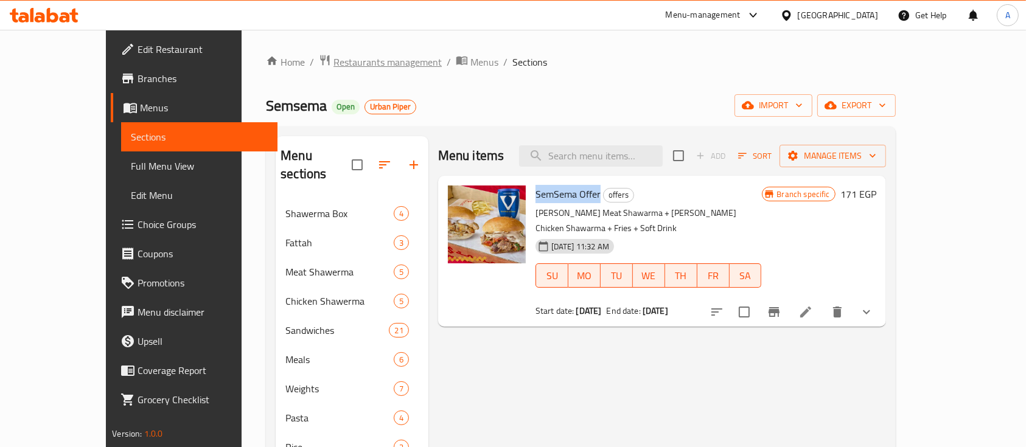
click at [334, 57] on span "Restaurants management" at bounding box center [388, 62] width 108 height 15
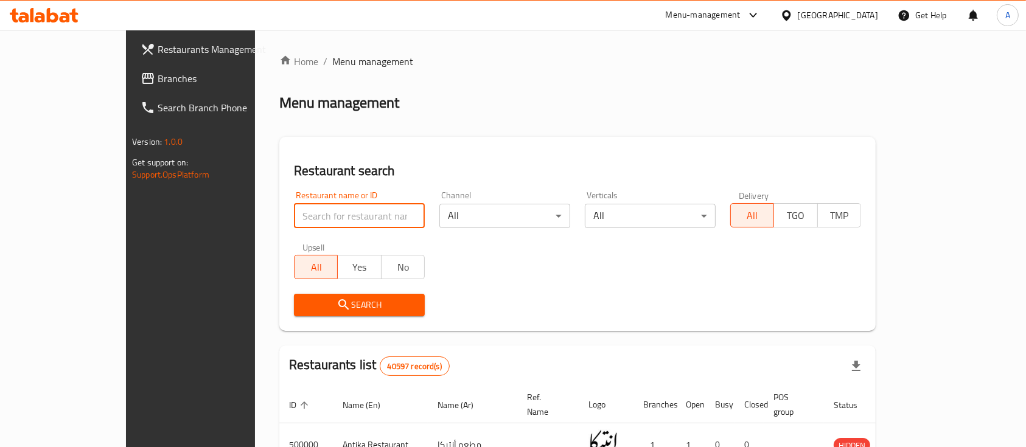
click at [337, 207] on input "search" at bounding box center [359, 216] width 131 height 24
paste input "648681"
type input "648681"
click button "Search" at bounding box center [359, 305] width 131 height 23
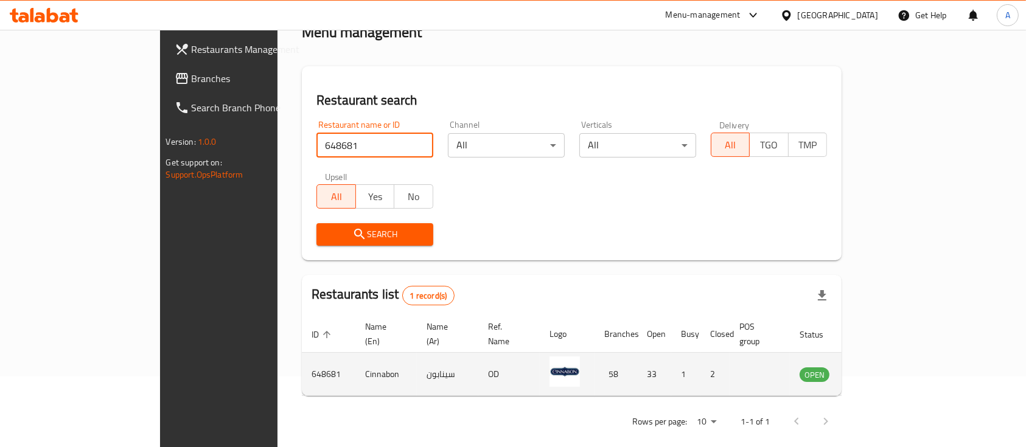
scroll to position [71, 0]
click at [878, 366] on icon "enhanced table" at bounding box center [871, 373] width 15 height 15
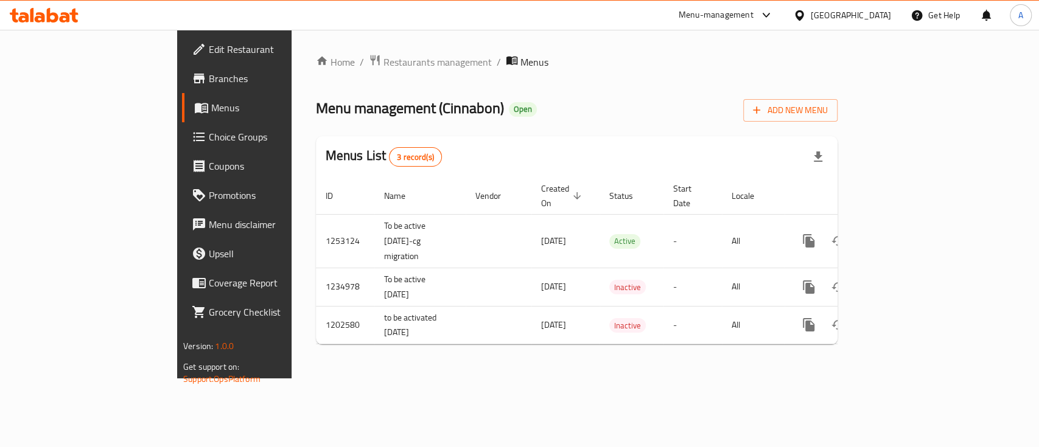
click at [209, 79] on span "Branches" at bounding box center [275, 78] width 132 height 15
